Goal: Transaction & Acquisition: Purchase product/service

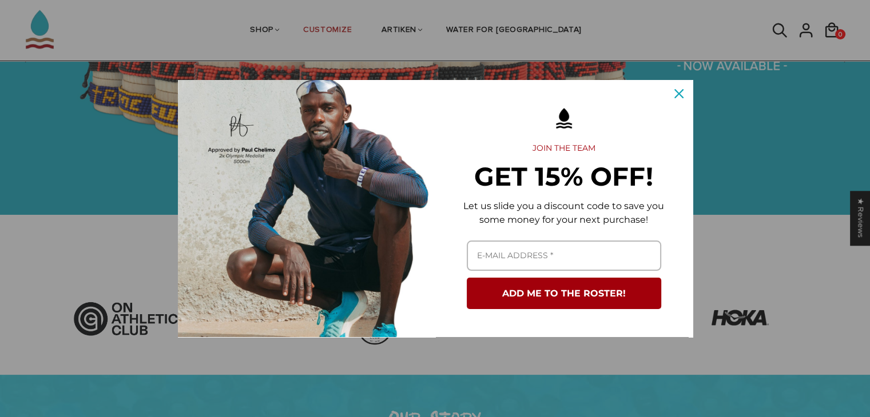
scroll to position [205, 0]
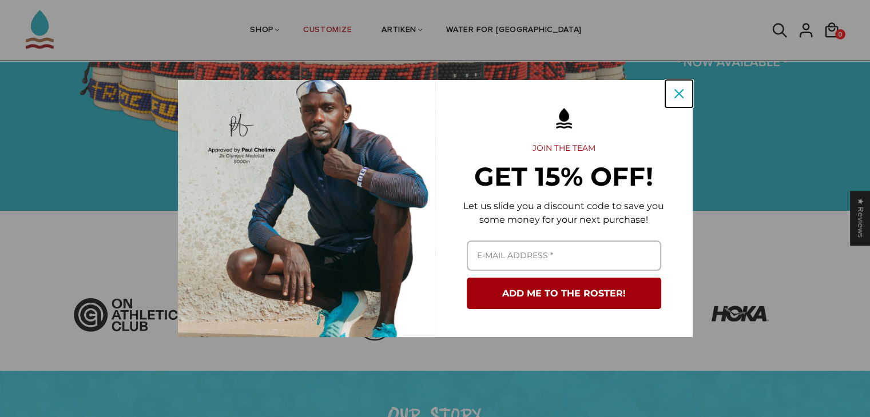
click at [677, 92] on icon "close icon" at bounding box center [678, 93] width 9 height 9
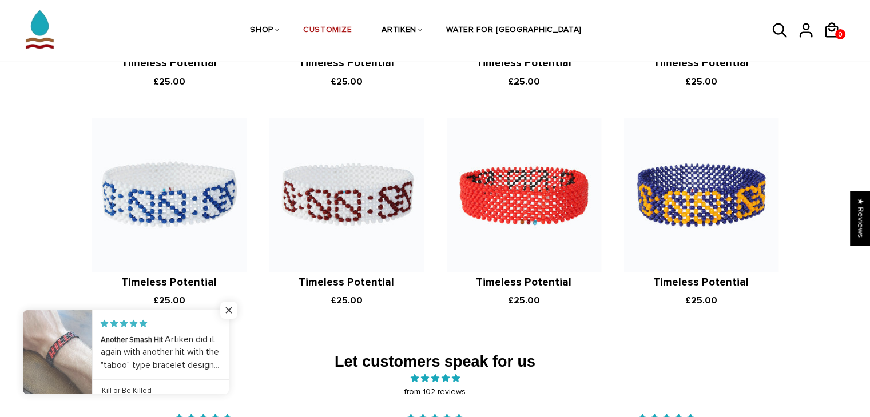
scroll to position [1555, 0]
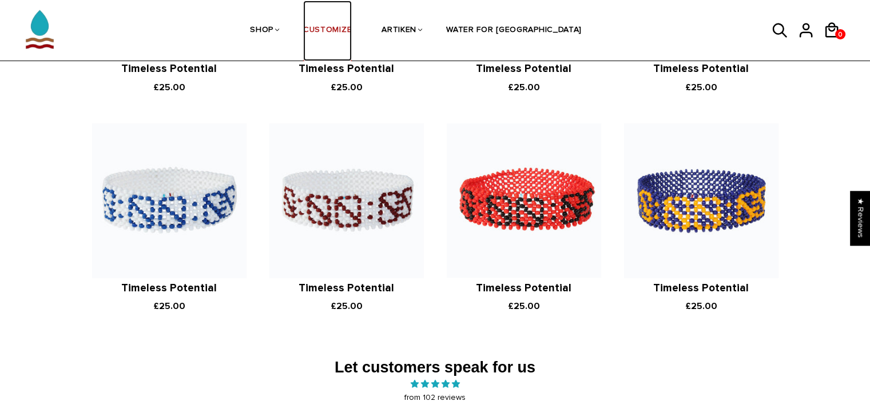
click at [352, 28] on link "CUSTOMIZE" at bounding box center [327, 31] width 49 height 61
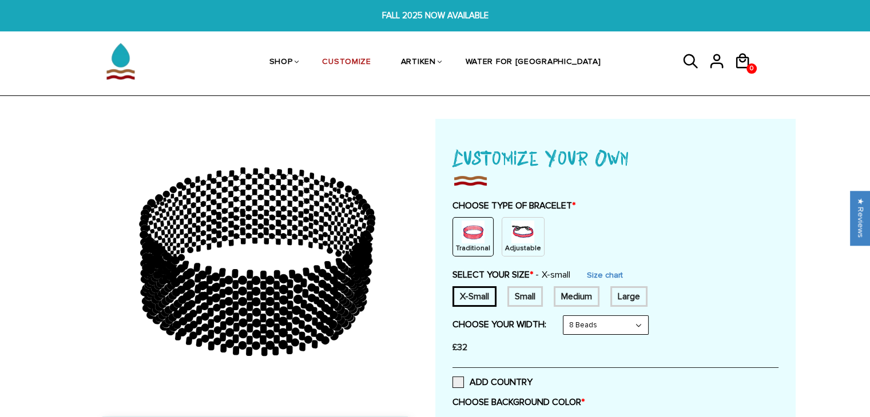
click at [517, 234] on img at bounding box center [522, 232] width 23 height 23
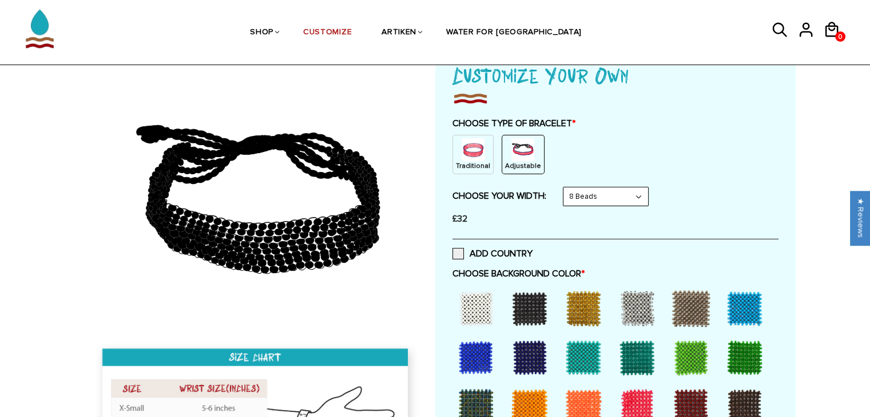
scroll to position [81, 0]
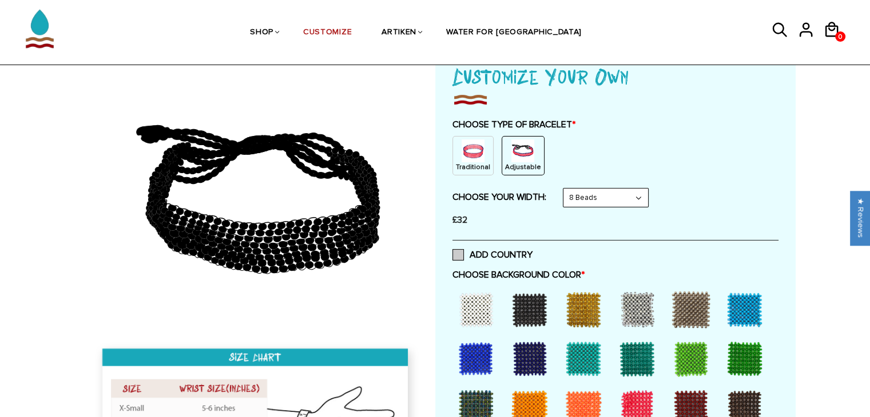
click at [457, 256] on span at bounding box center [457, 254] width 11 height 11
click at [532, 252] on input "ADD COUNTRY" at bounding box center [532, 252] width 0 height 0
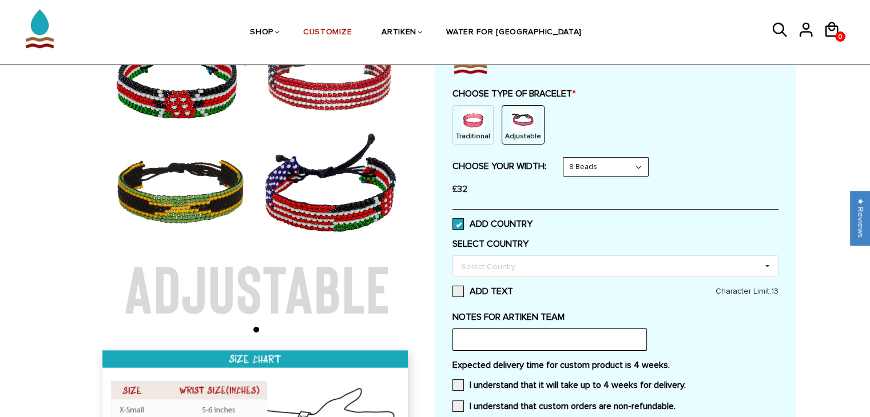
scroll to position [111, 0]
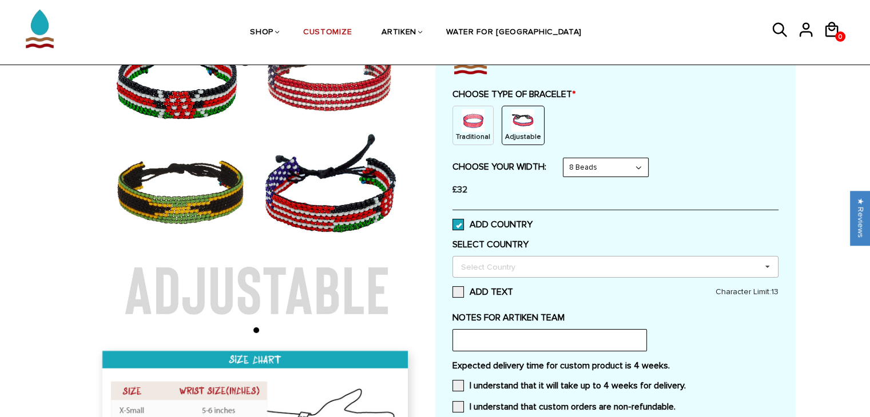
click at [482, 265] on div "Select Country" at bounding box center [495, 267] width 74 height 13
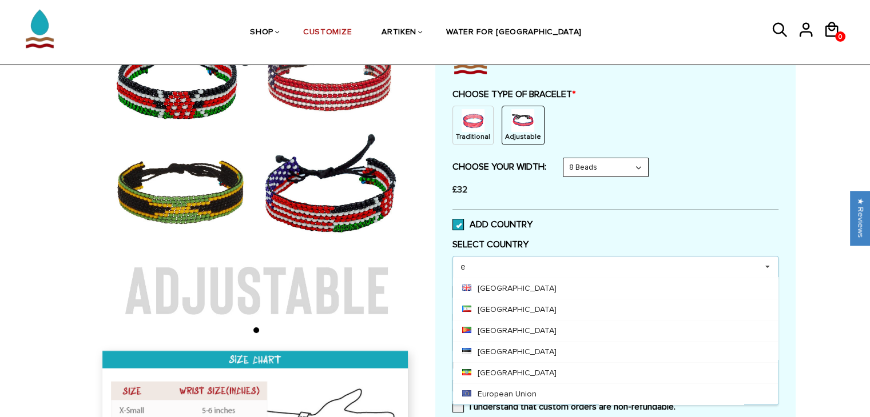
scroll to position [61, 0]
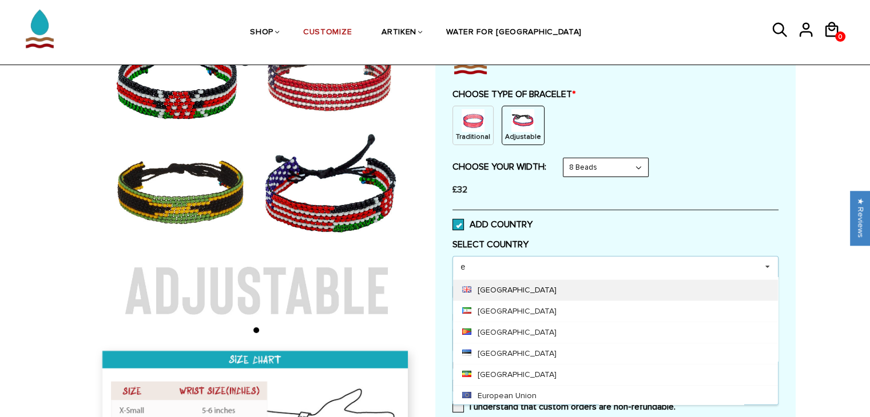
type input "e"
click at [508, 289] on div "[GEOGRAPHIC_DATA]" at bounding box center [615, 290] width 325 height 21
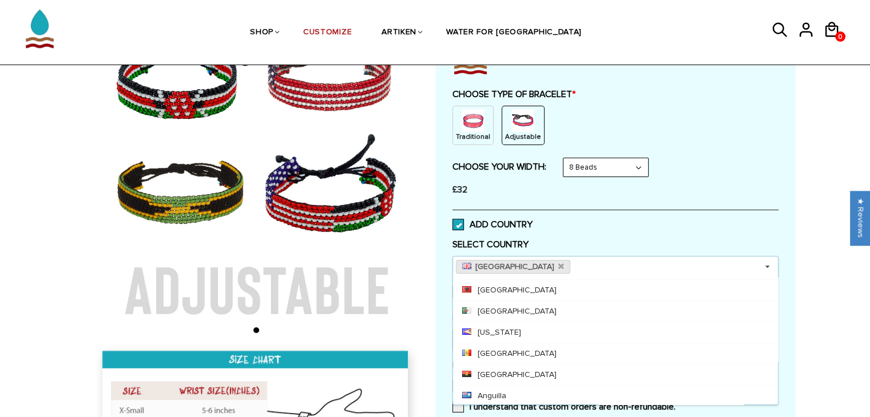
scroll to position [1408, 0]
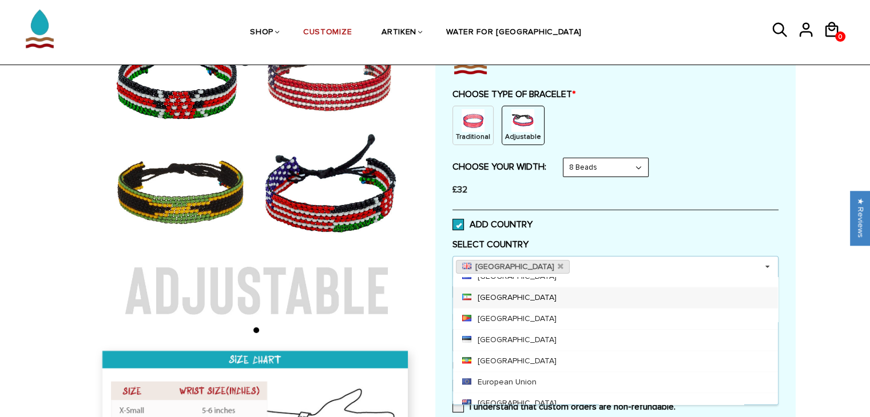
click at [611, 168] on select "8 Beads 6 Beads 10 Beads" at bounding box center [605, 167] width 85 height 18
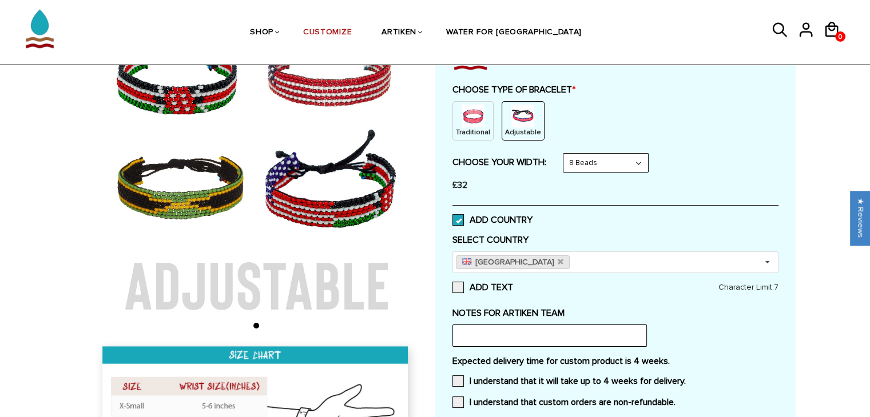
scroll to position [109, 0]
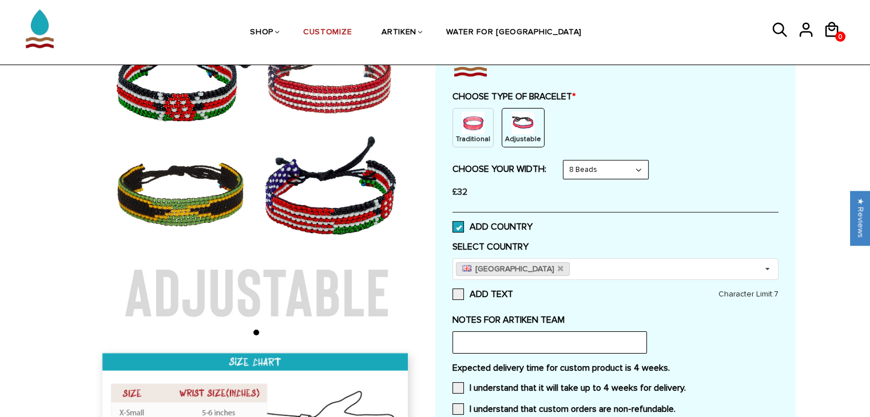
click at [619, 170] on select "8 Beads 6 Beads 10 Beads" at bounding box center [605, 170] width 85 height 18
click at [565, 161] on select "8 Beads 6 Beads 10 Beads" at bounding box center [605, 170] width 85 height 18
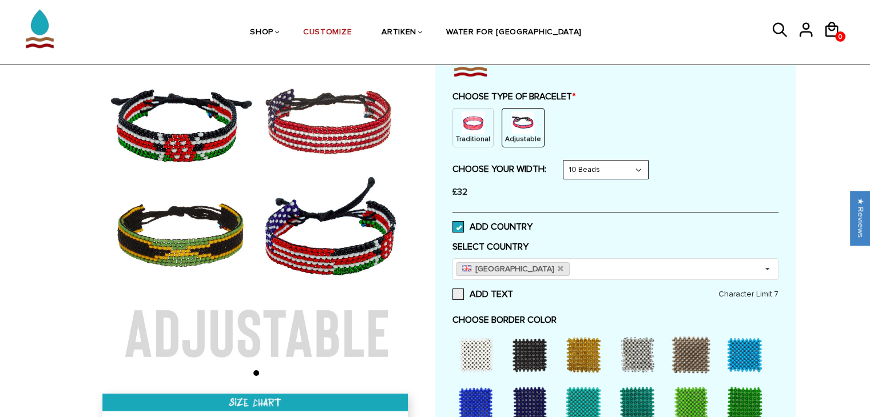
click at [618, 168] on select "8 Beads 6 Beads 10 Beads" at bounding box center [605, 170] width 85 height 18
select select "8-beads"
click at [565, 161] on select "8 Beads 6 Beads 10 Beads" at bounding box center [605, 170] width 85 height 18
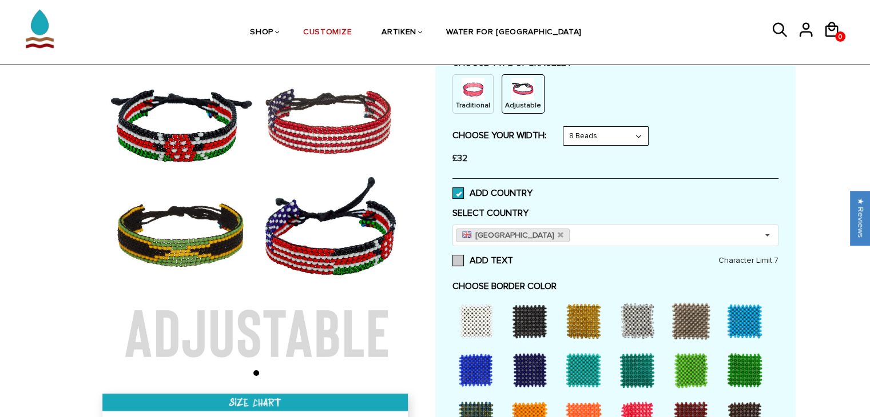
scroll to position [149, 0]
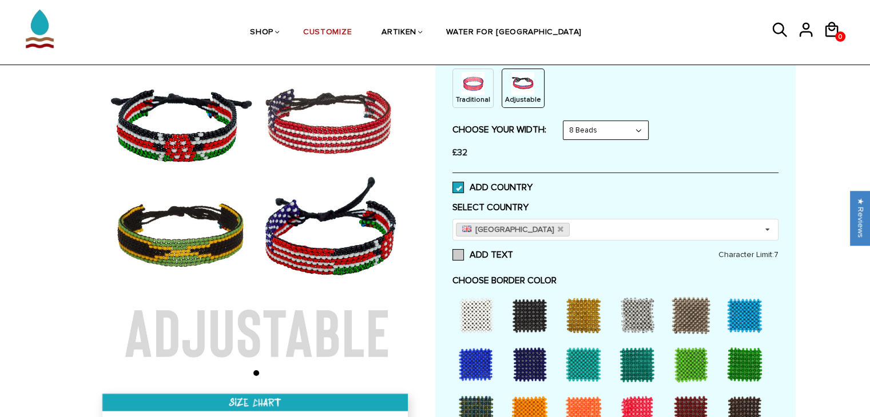
click at [460, 253] on span at bounding box center [457, 254] width 11 height 11
click at [513, 252] on input "ADD TEXT" at bounding box center [513, 252] width 0 height 0
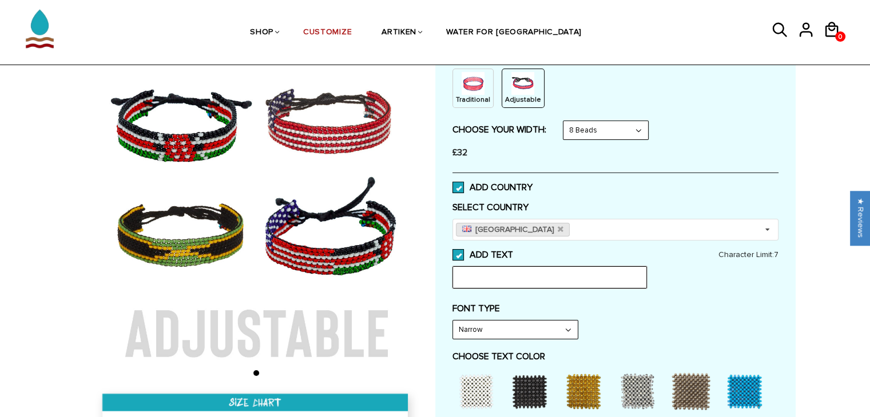
click at [491, 279] on input "text" at bounding box center [549, 277] width 194 height 22
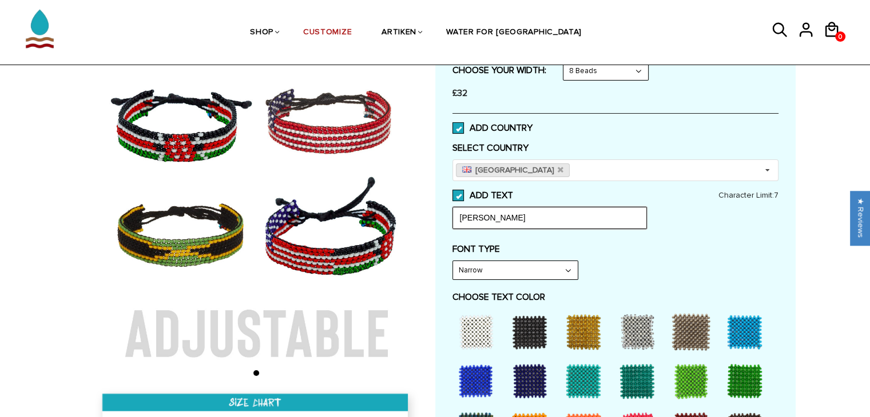
scroll to position [208, 0]
type input "[PERSON_NAME]"
click at [477, 330] on div at bounding box center [476, 332] width 46 height 46
click at [507, 270] on select "Narrow Bold" at bounding box center [515, 270] width 125 height 18
click at [453, 261] on select "Narrow Bold" at bounding box center [515, 270] width 125 height 18
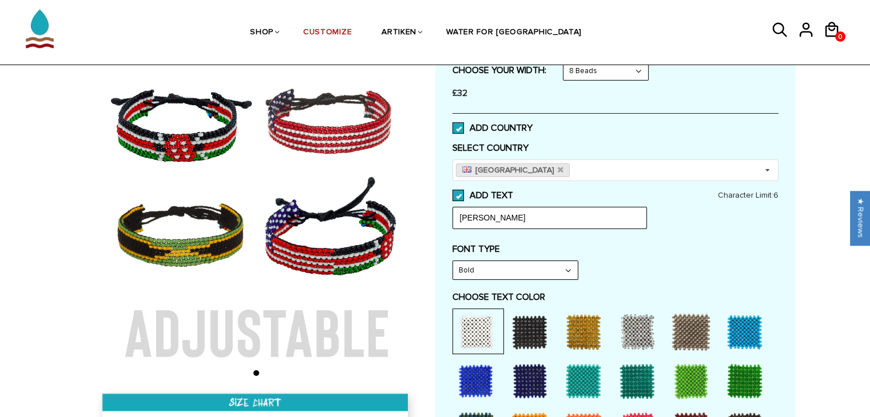
click at [499, 267] on select "Narrow Bold" at bounding box center [515, 270] width 125 height 18
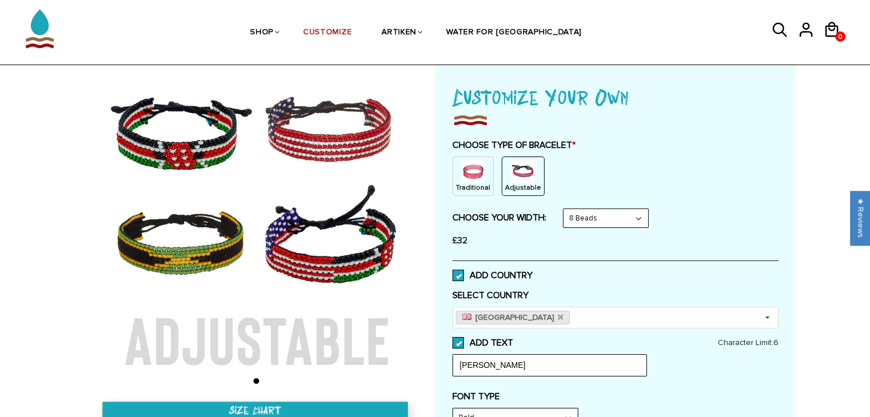
scroll to position [55, 0]
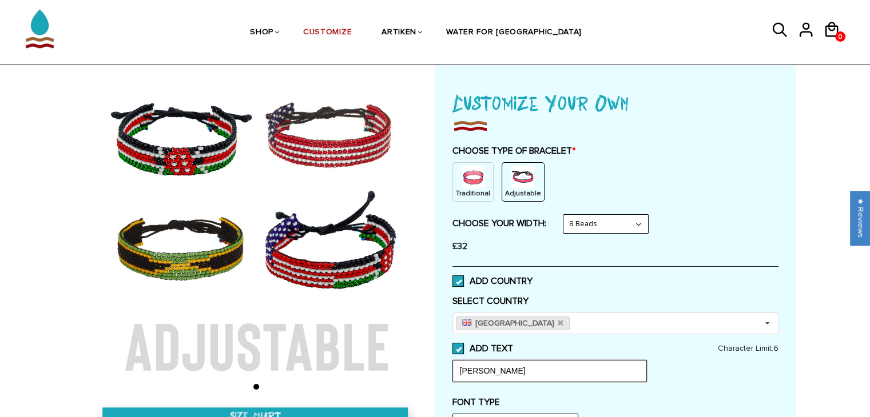
click at [488, 376] on input "[PERSON_NAME]" at bounding box center [549, 371] width 194 height 22
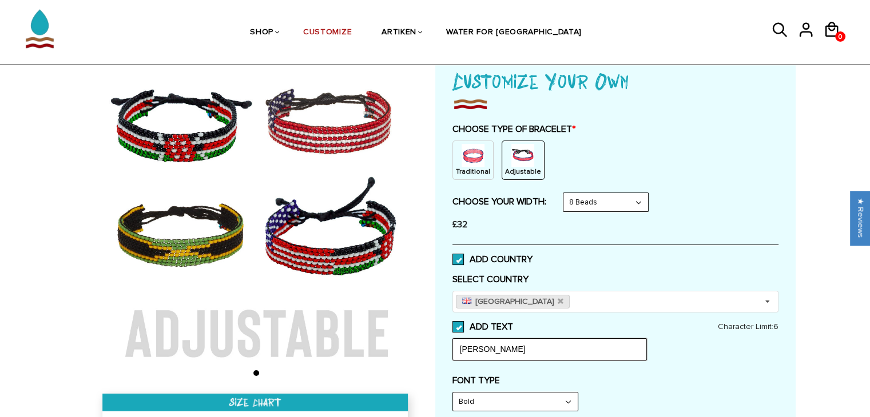
scroll to position [96, 0]
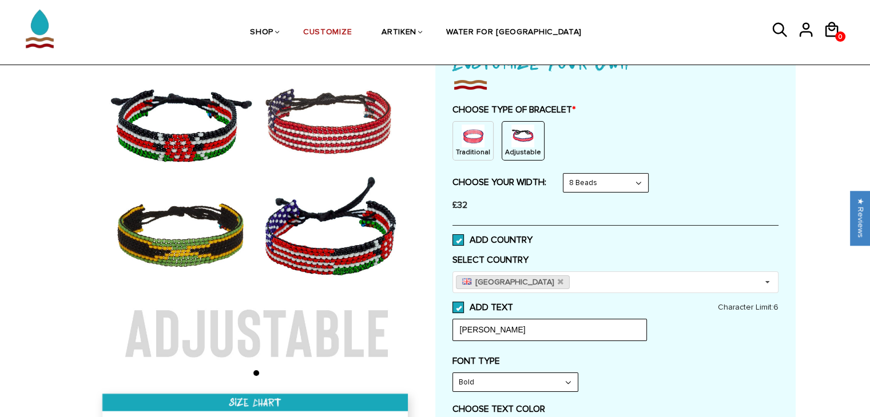
click at [488, 376] on select "Narrow Bold" at bounding box center [515, 382] width 125 height 18
select select "Narrow"
click at [453, 373] on select "Narrow Bold" at bounding box center [515, 382] width 125 height 18
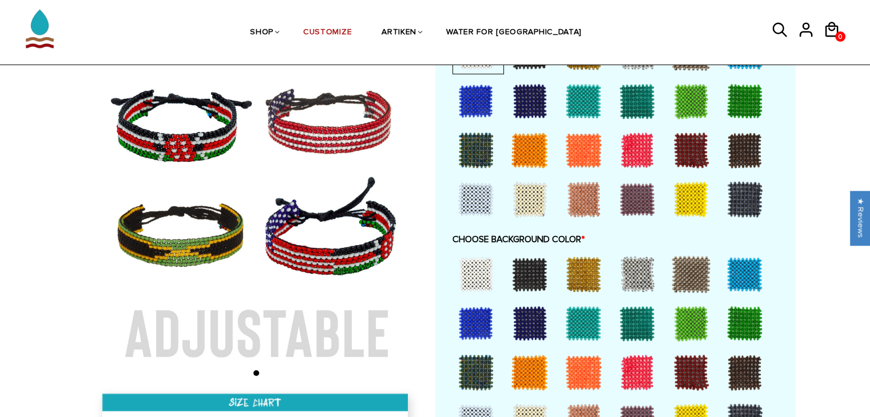
scroll to position [491, 0]
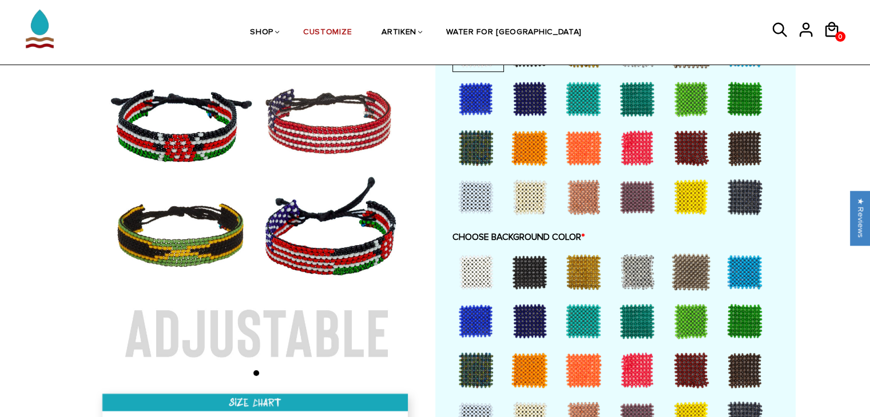
click at [535, 271] on div at bounding box center [530, 272] width 46 height 46
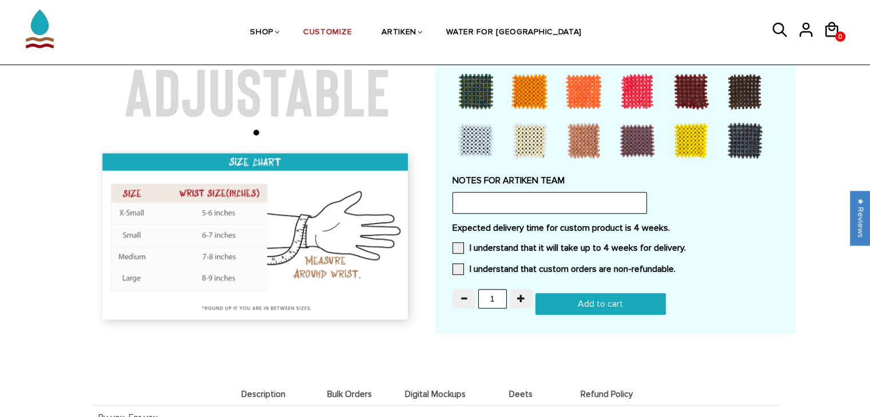
scroll to position [990, 0]
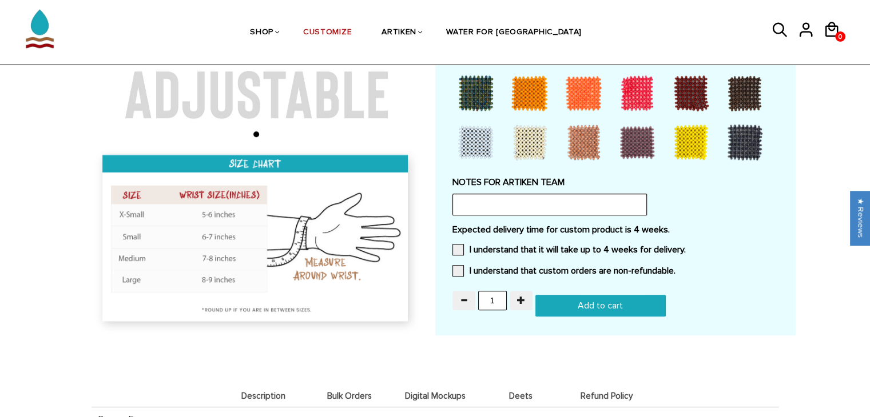
click at [511, 208] on input "text" at bounding box center [549, 205] width 194 height 22
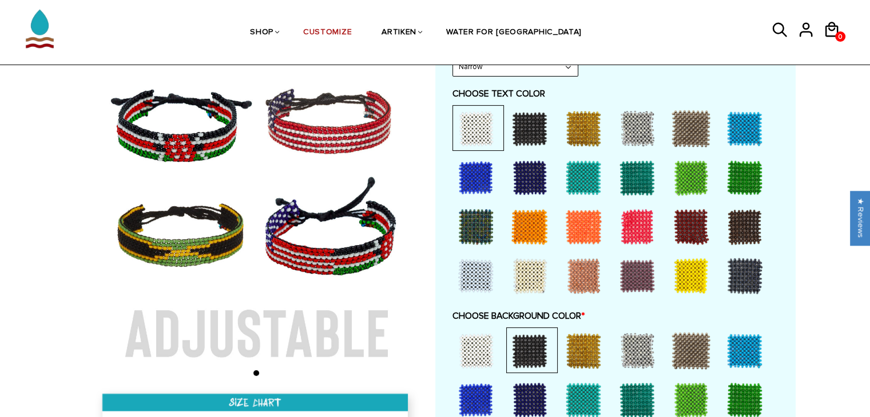
scroll to position [416, 0]
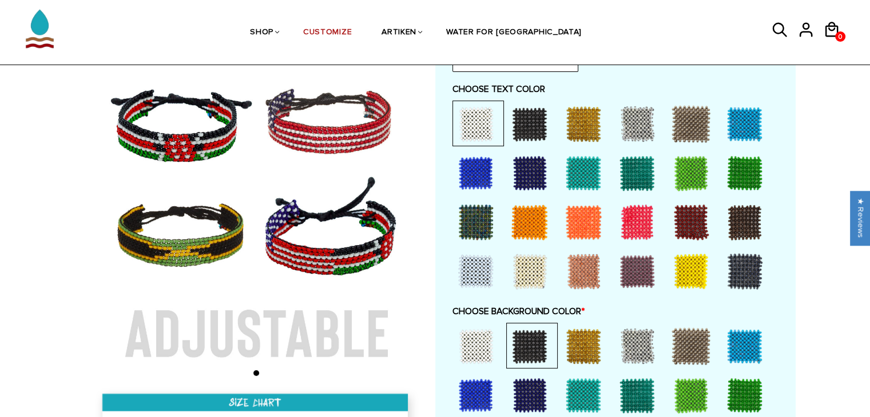
click at [272, 295] on img at bounding box center [256, 214] width 329 height 329
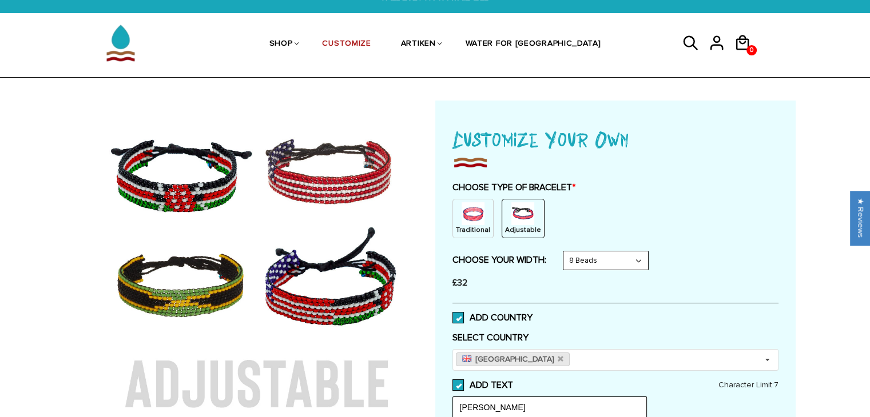
scroll to position [15, 0]
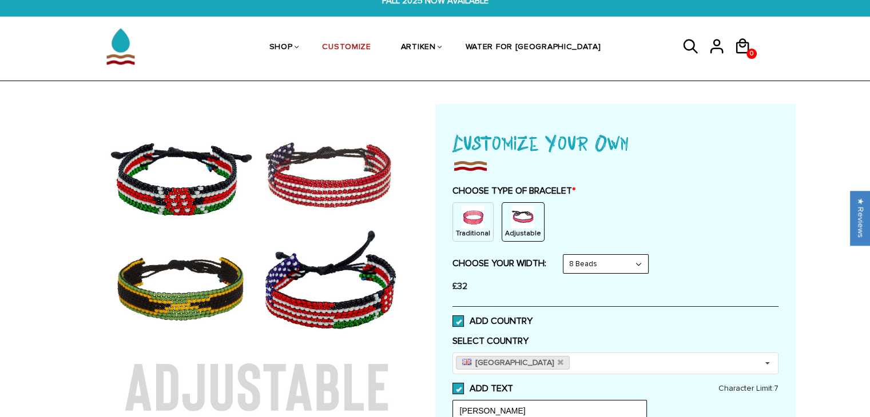
click at [459, 227] on div "Traditional" at bounding box center [472, 221] width 41 height 39
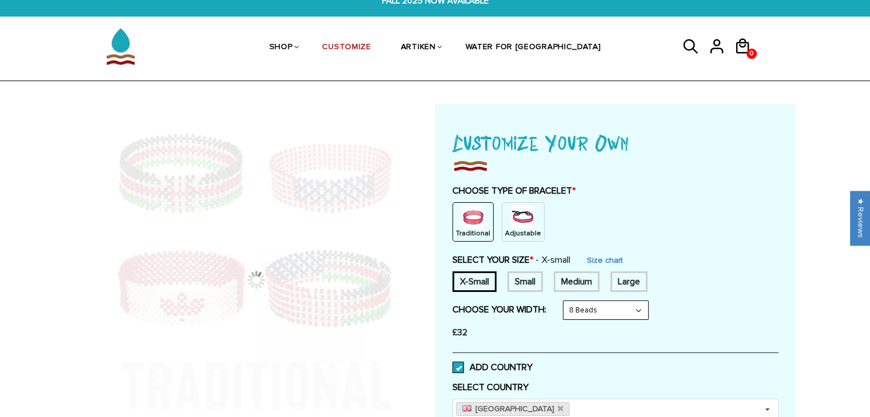
type input "Sophi"
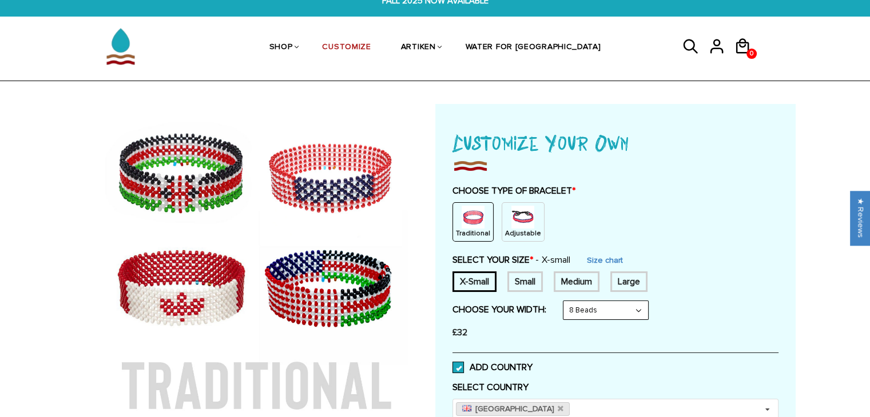
click at [520, 232] on p "Adjustable" at bounding box center [523, 234] width 36 height 10
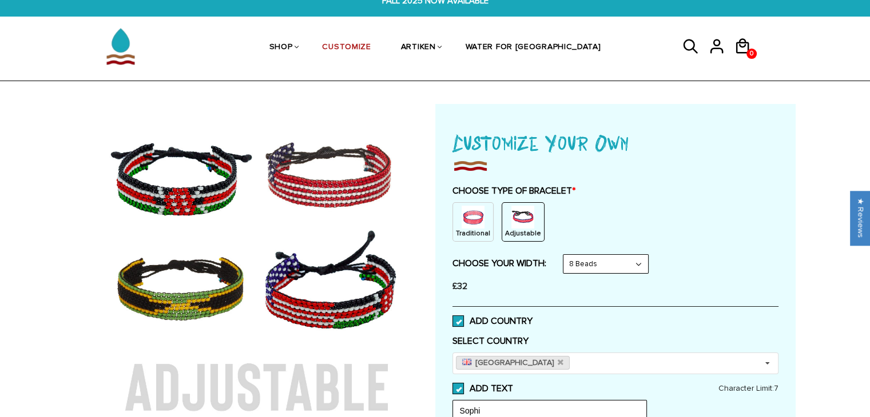
click at [225, 197] on img at bounding box center [256, 268] width 329 height 329
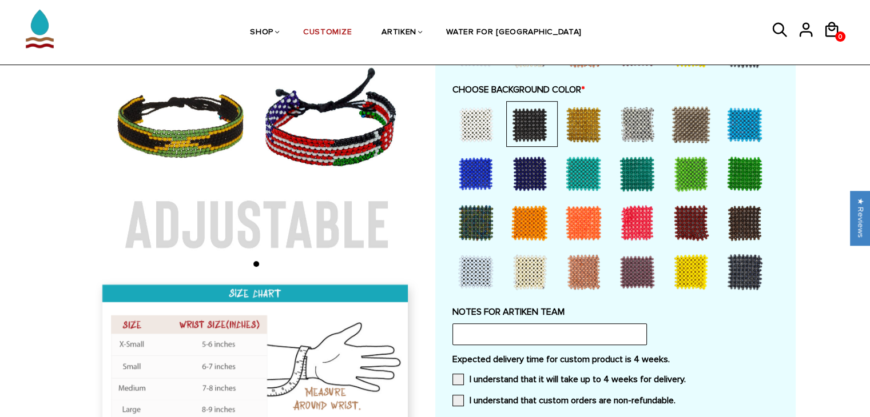
scroll to position [647, 0]
